Goal: Register for event/course

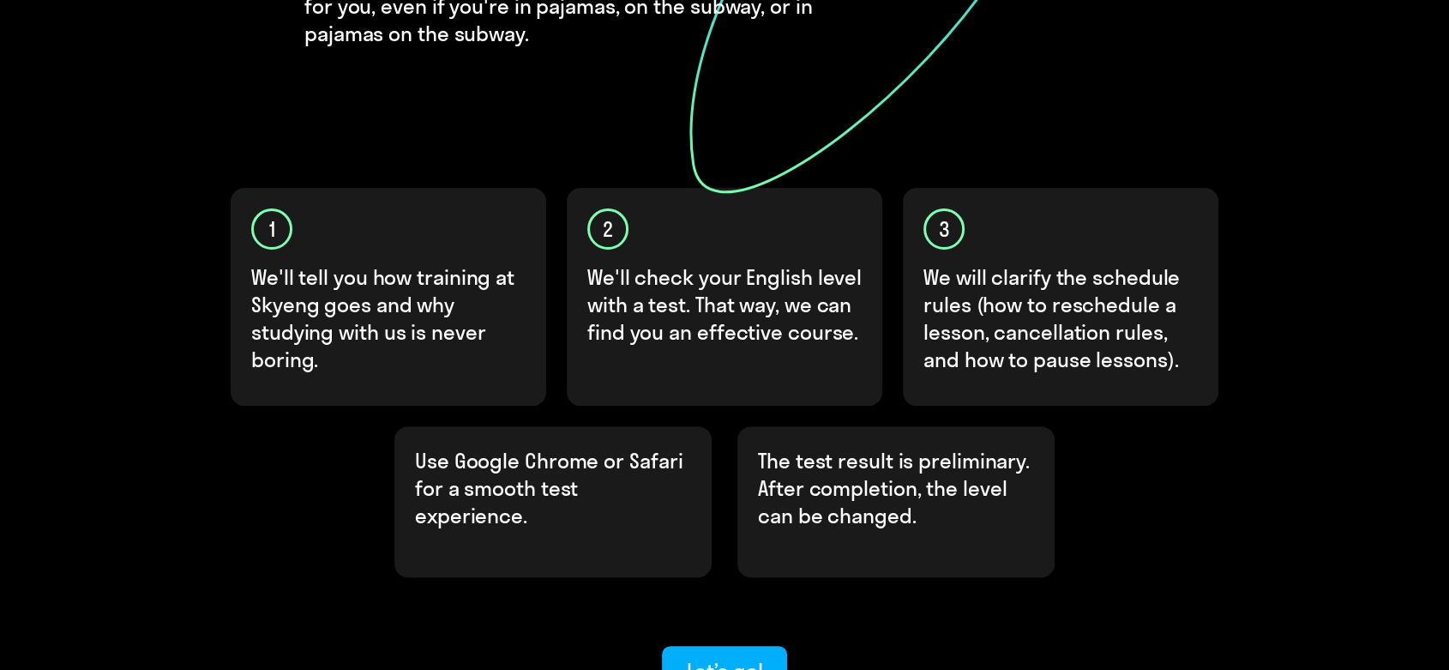
scroll to position [508, 0]
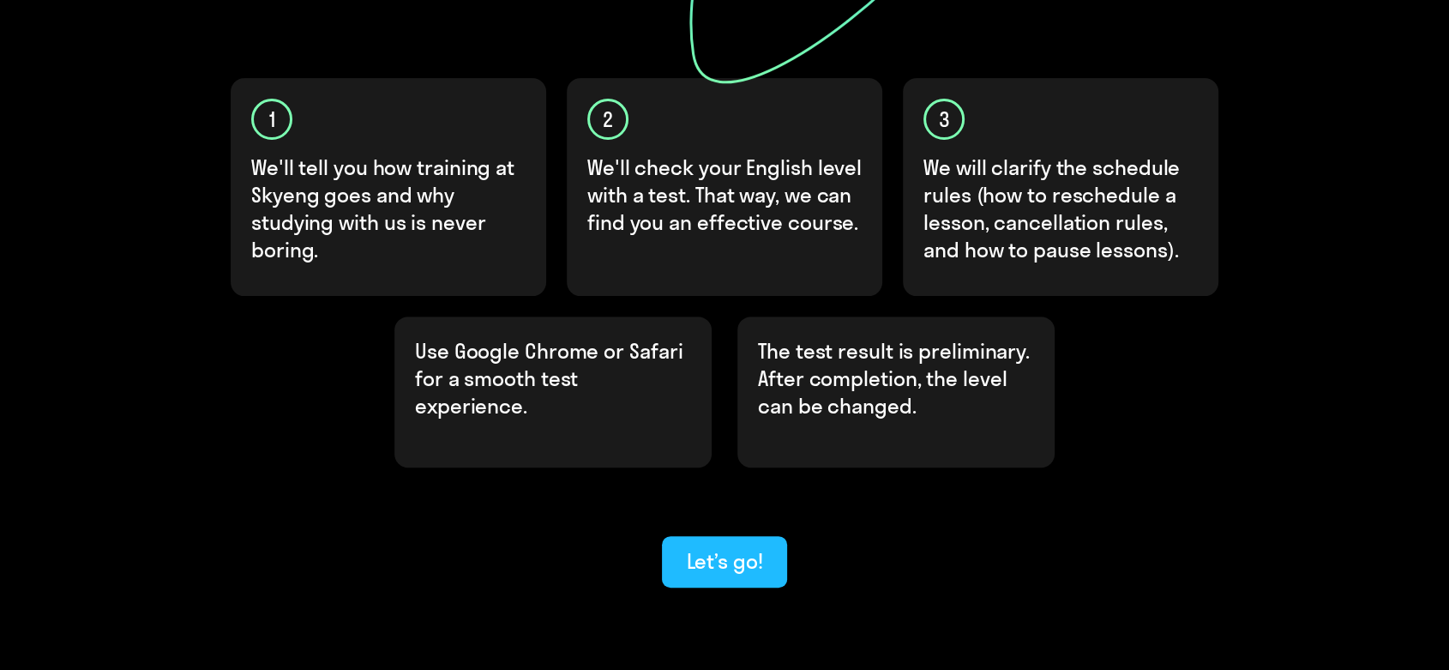
click at [748, 547] on div "Let’s go!" at bounding box center [724, 560] width 76 height 27
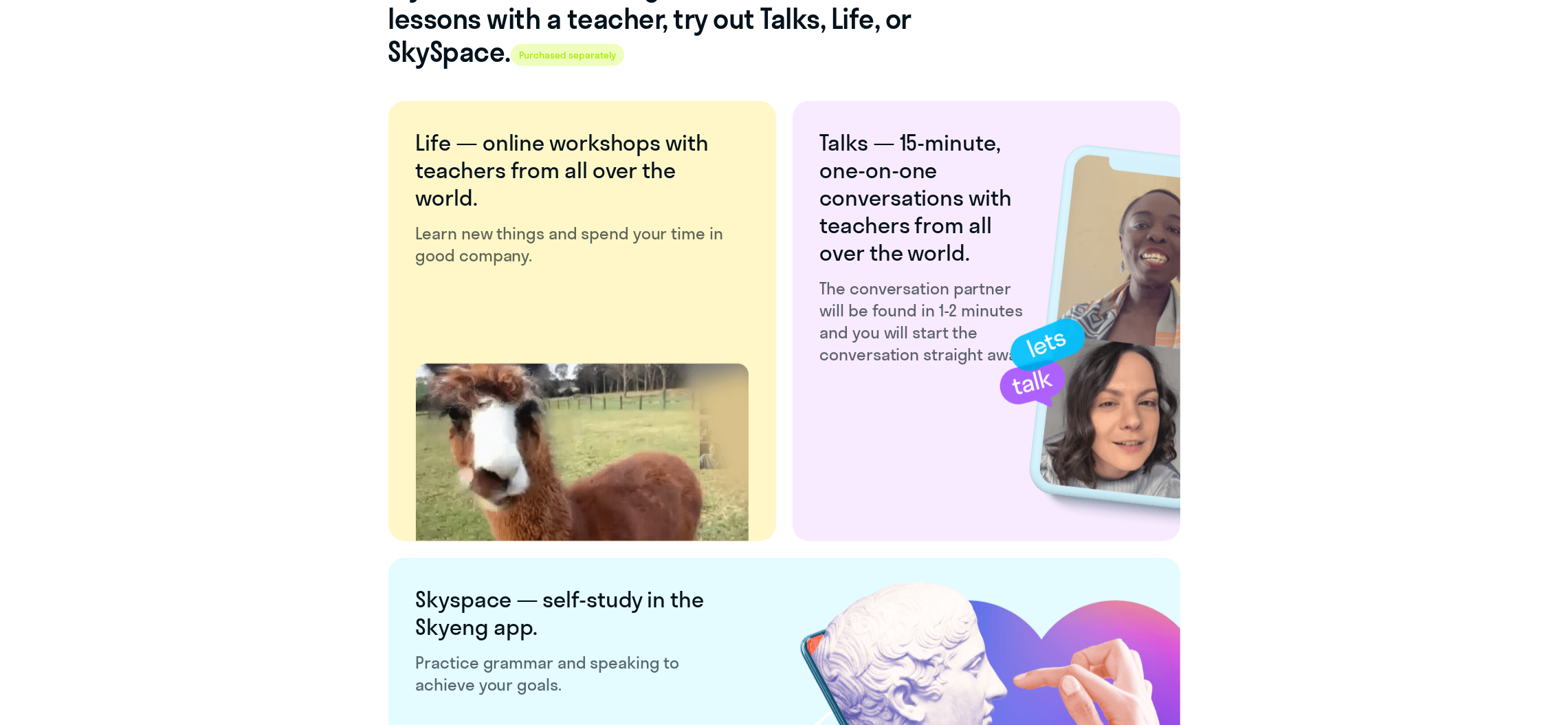
scroll to position [2462, 0]
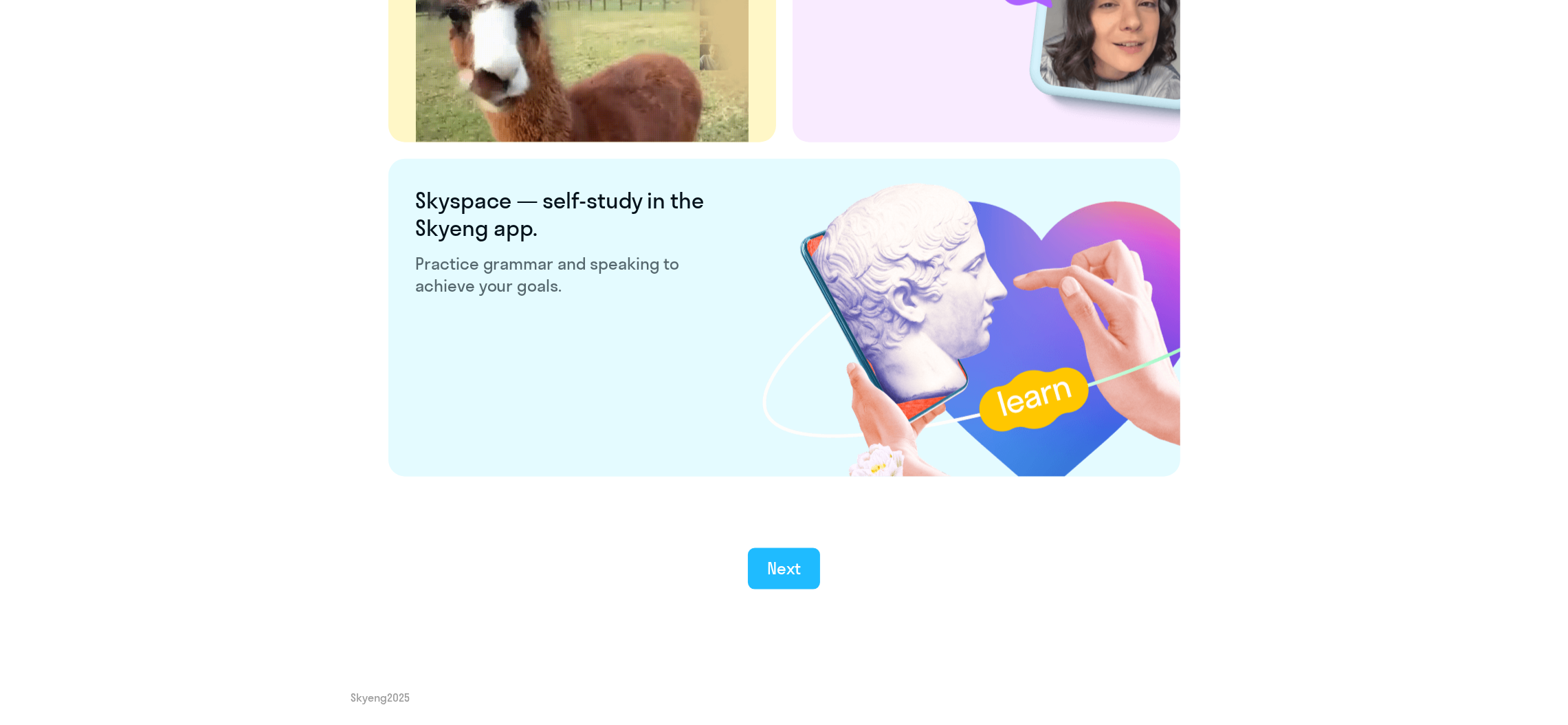
click at [778, 537] on button "Next" at bounding box center [784, 569] width 72 height 41
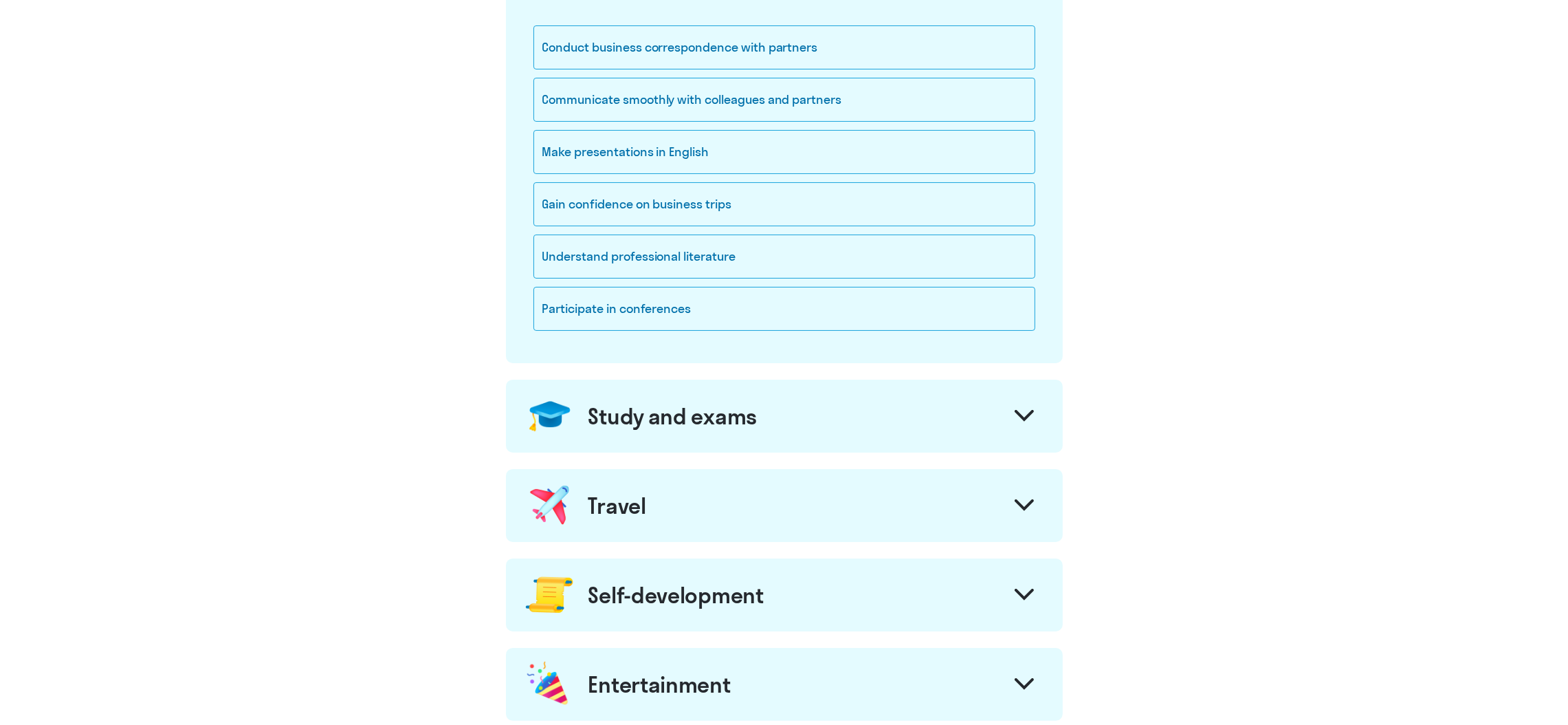
scroll to position [138, 0]
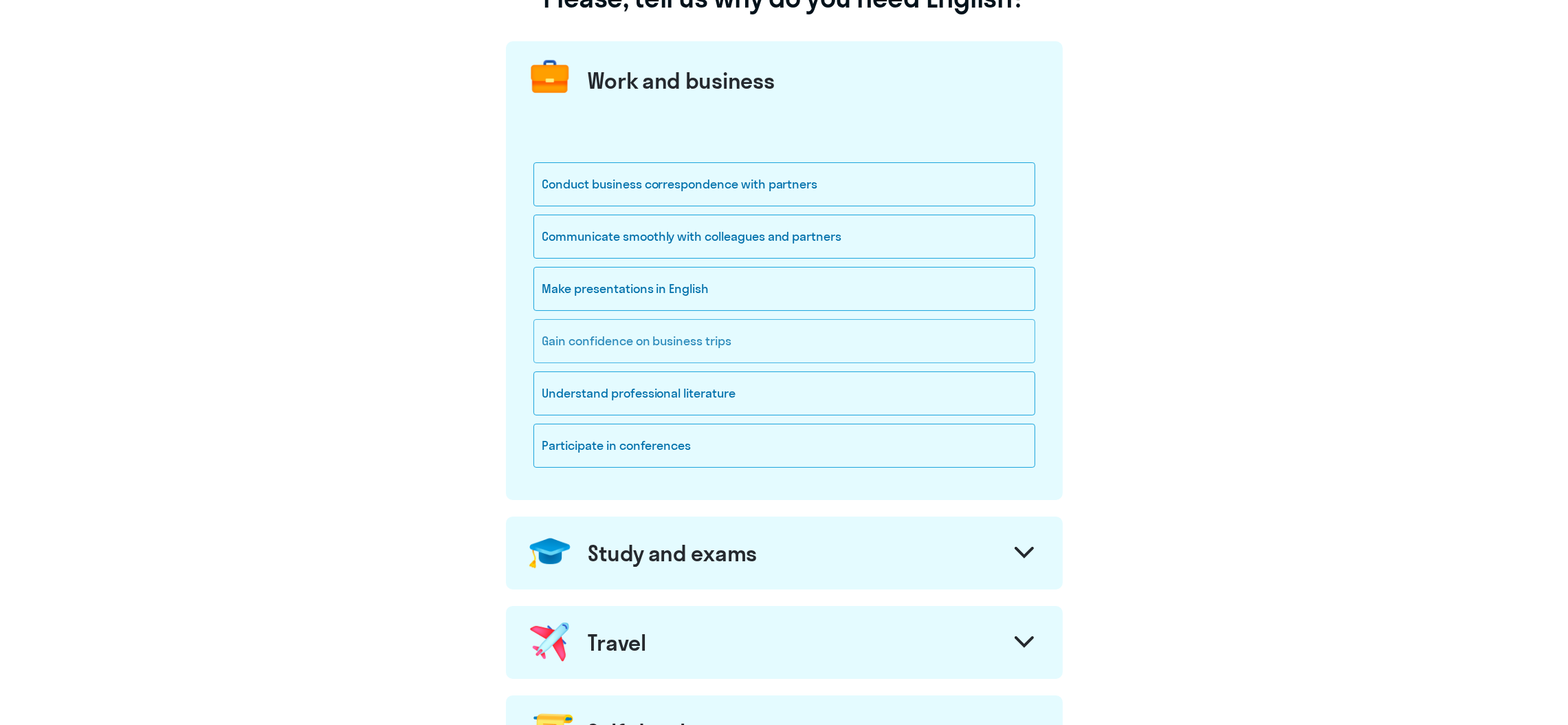
click at [689, 346] on div "Gain confidence on business trips" at bounding box center [785, 341] width 502 height 44
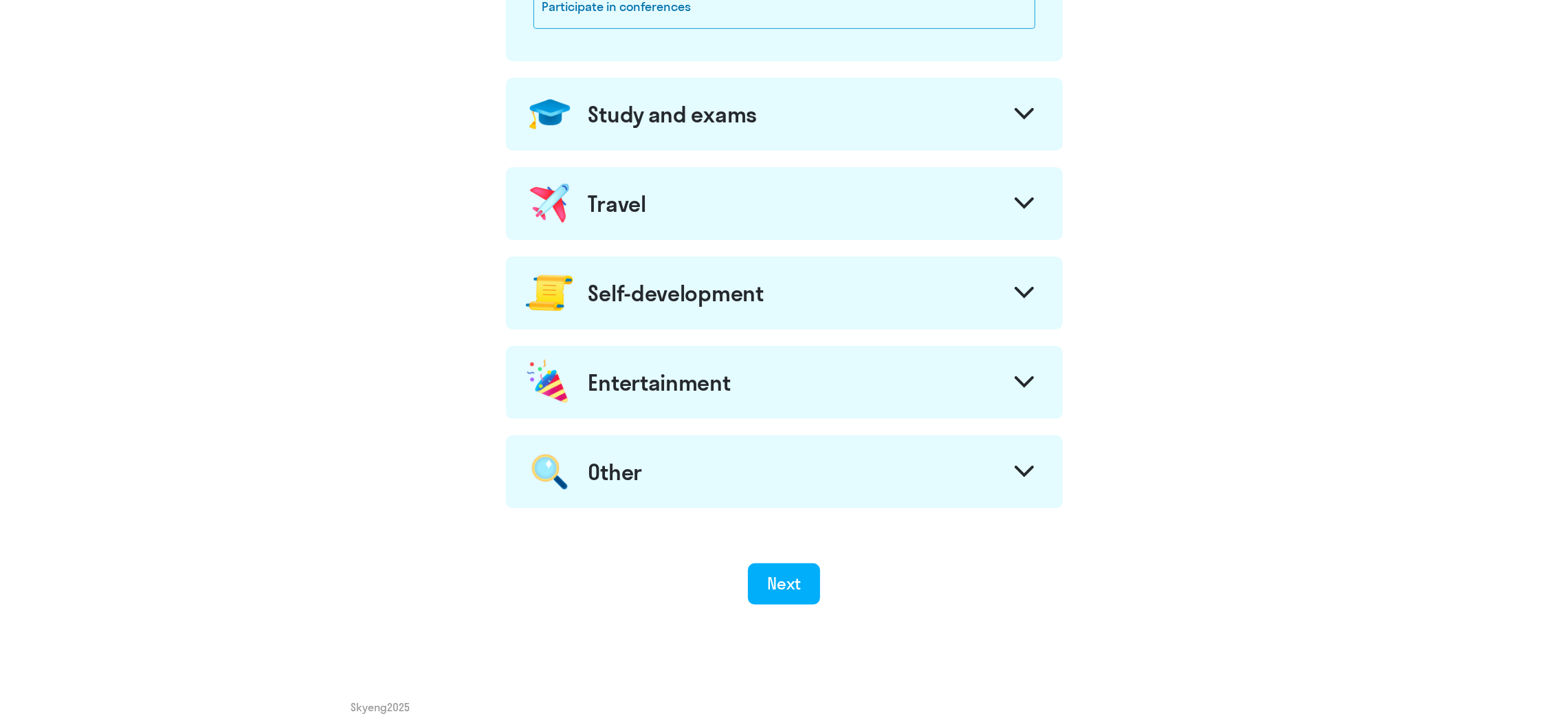
scroll to position [588, 0]
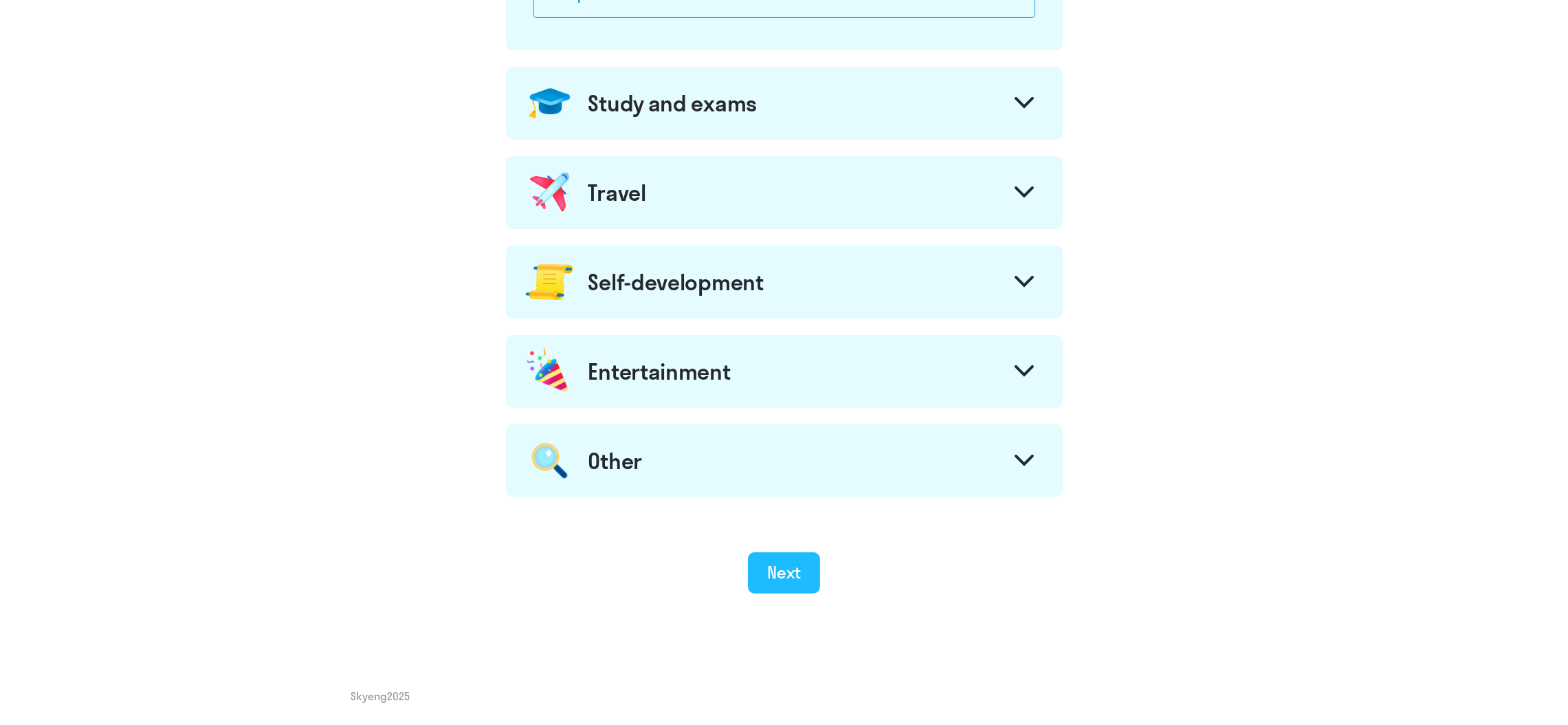
click at [793, 537] on div "Next" at bounding box center [784, 572] width 34 height 22
